Goal: Task Accomplishment & Management: Use online tool/utility

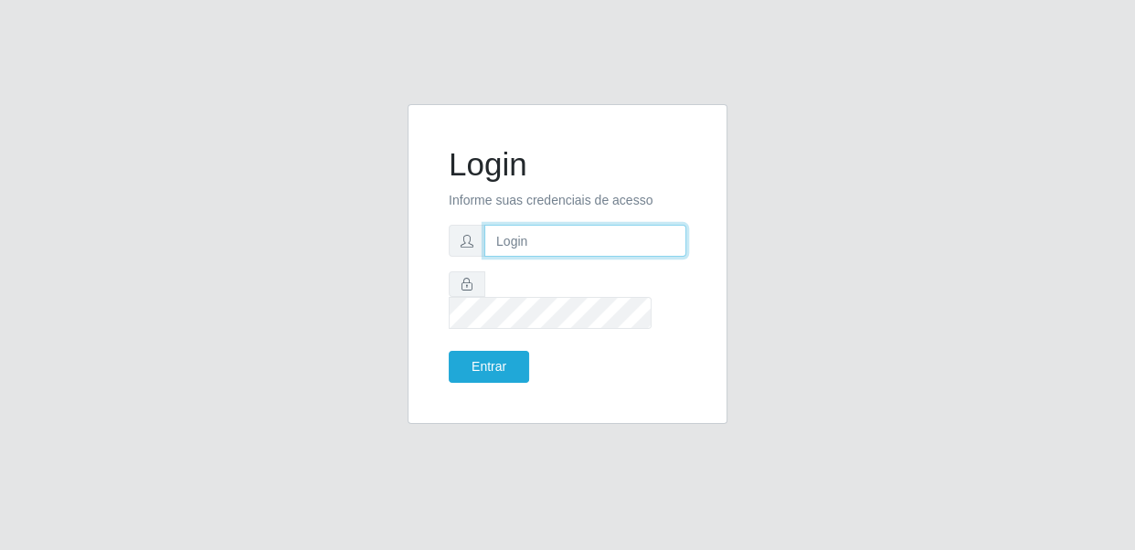
click at [545, 257] on input "text" at bounding box center [585, 241] width 202 height 32
type input "[EMAIL_ADDRESS][DOMAIN_NAME]"
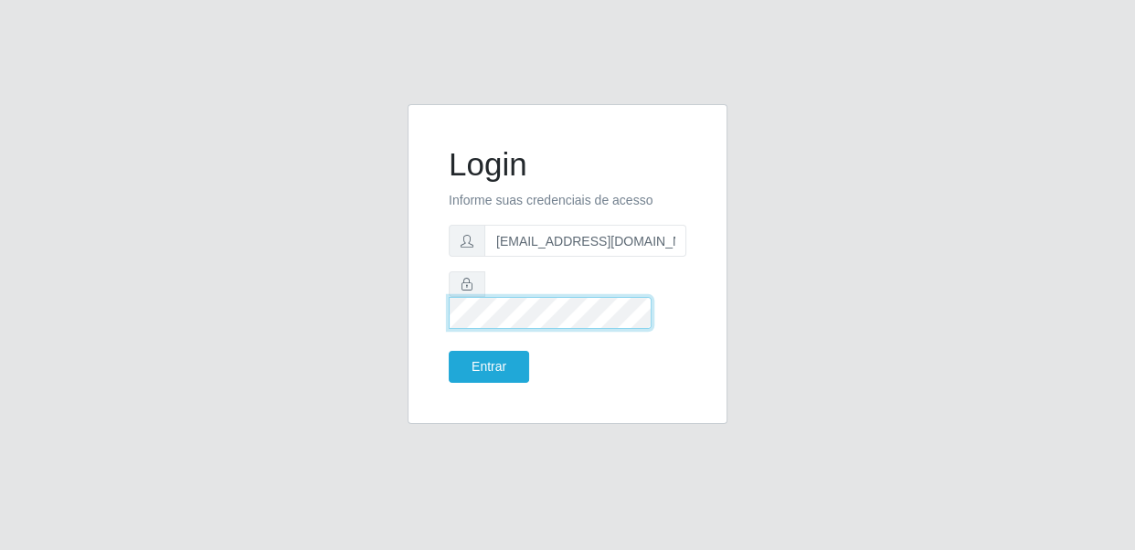
click at [449, 351] on button "Entrar" at bounding box center [489, 367] width 80 height 32
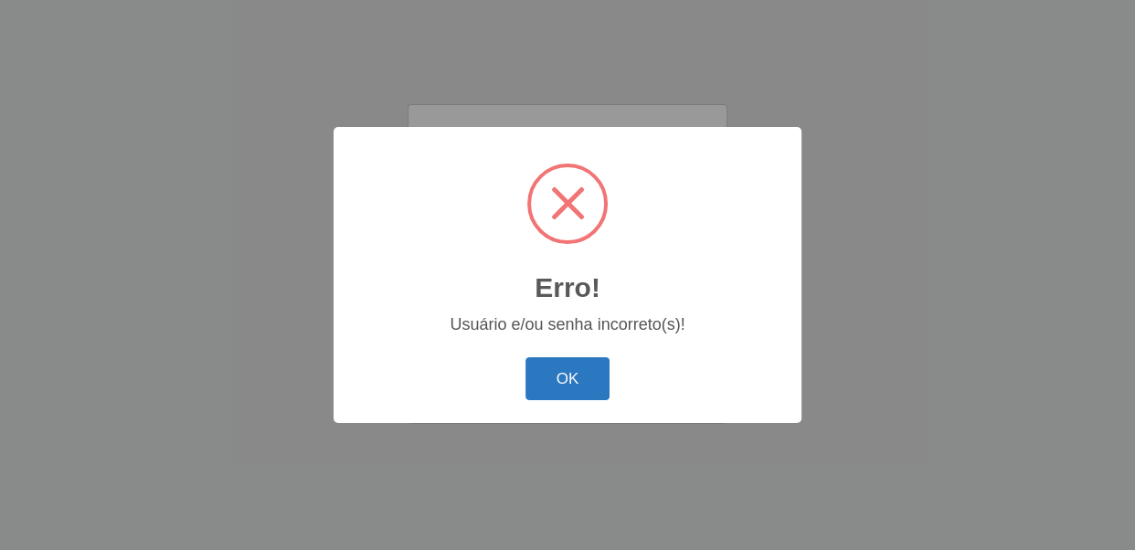
click at [578, 387] on button "OK" at bounding box center [567, 378] width 85 height 43
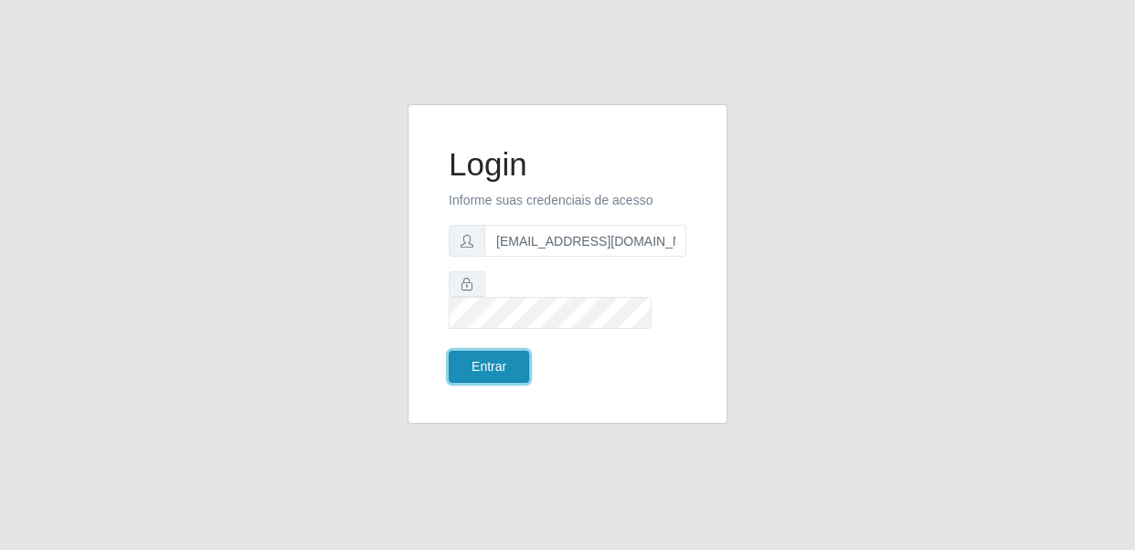
click at [495, 357] on button "Entrar" at bounding box center [489, 367] width 80 height 32
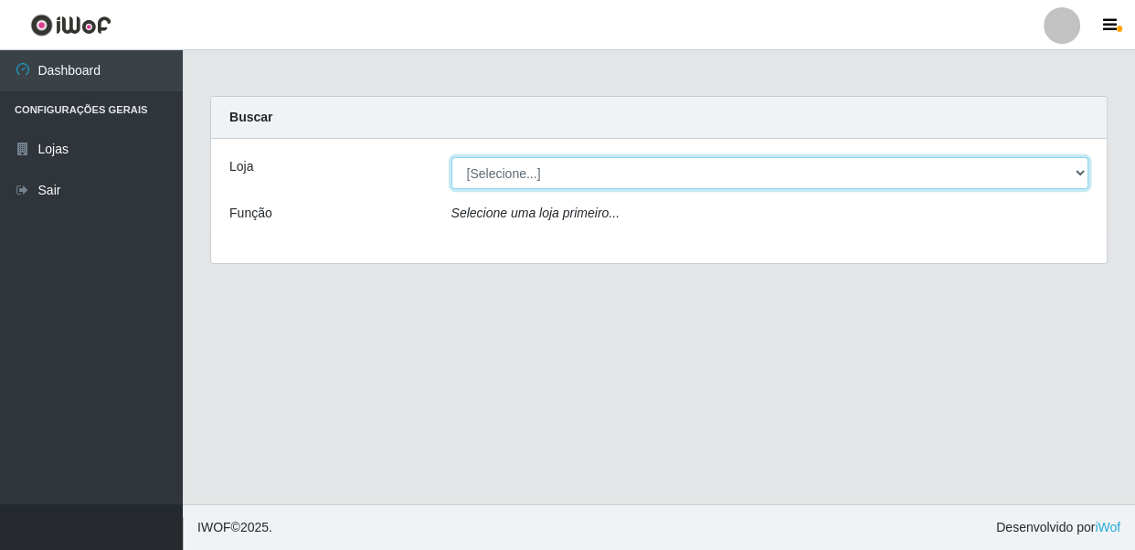
click at [1078, 175] on select "[Selecione...] SUPER SHOW - Coophab" at bounding box center [770, 173] width 638 height 32
select select "146"
click at [451, 157] on select "[Selecione...] SUPER SHOW - Coophab" at bounding box center [770, 173] width 638 height 32
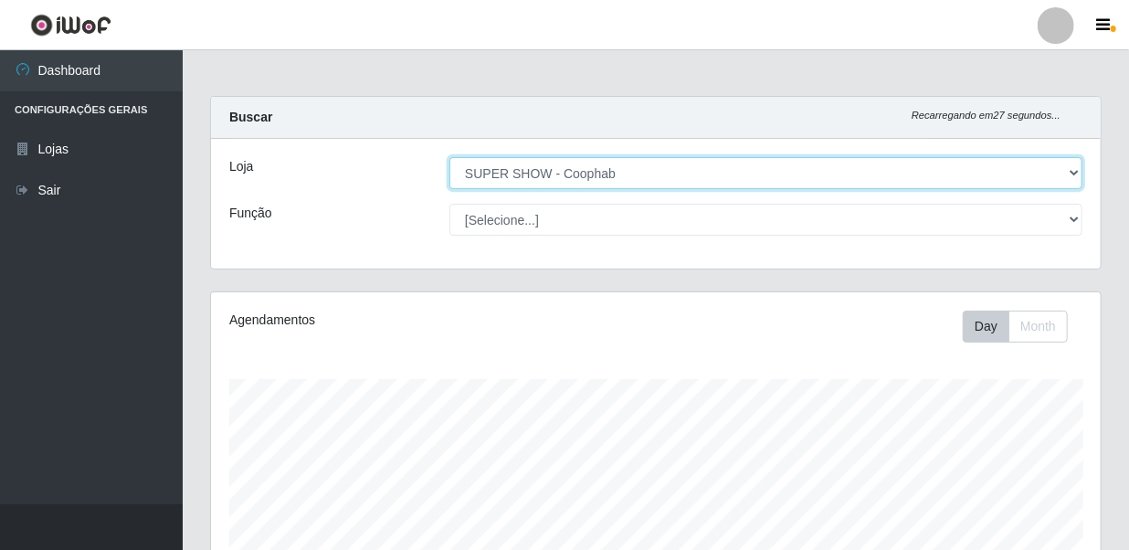
scroll to position [337, 0]
